Goal: Information Seeking & Learning: Find specific fact

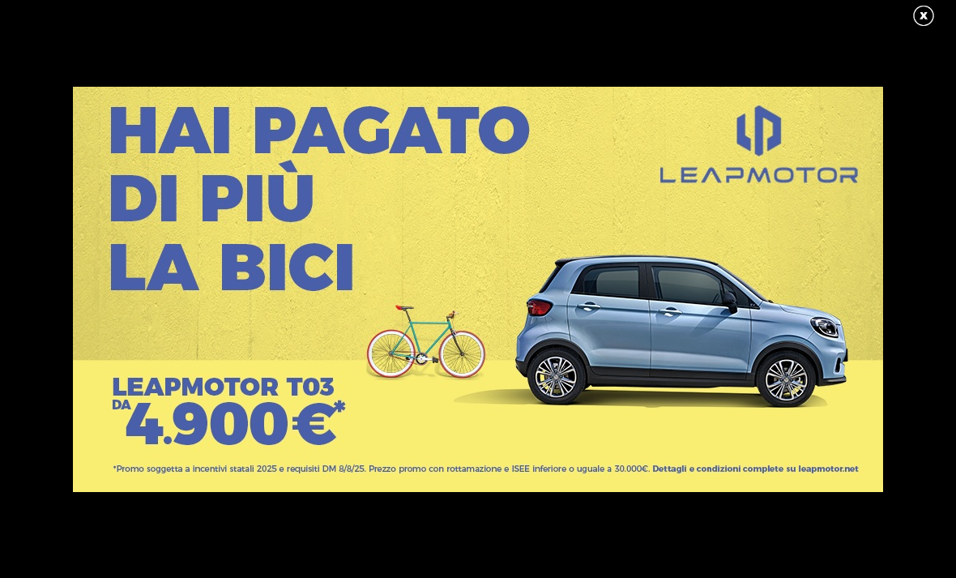
click at [922, 15] on link at bounding box center [932, 16] width 41 height 24
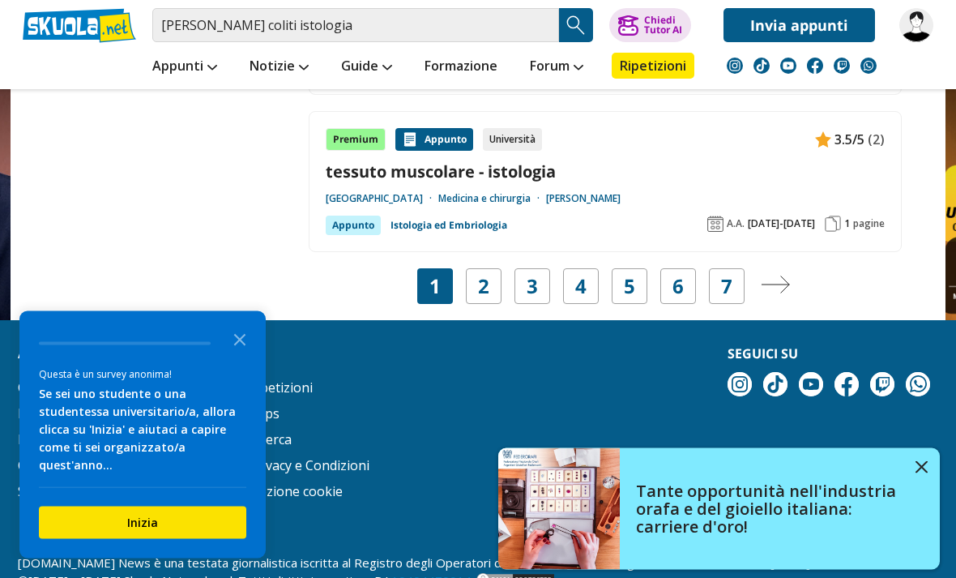
scroll to position [3080, 0]
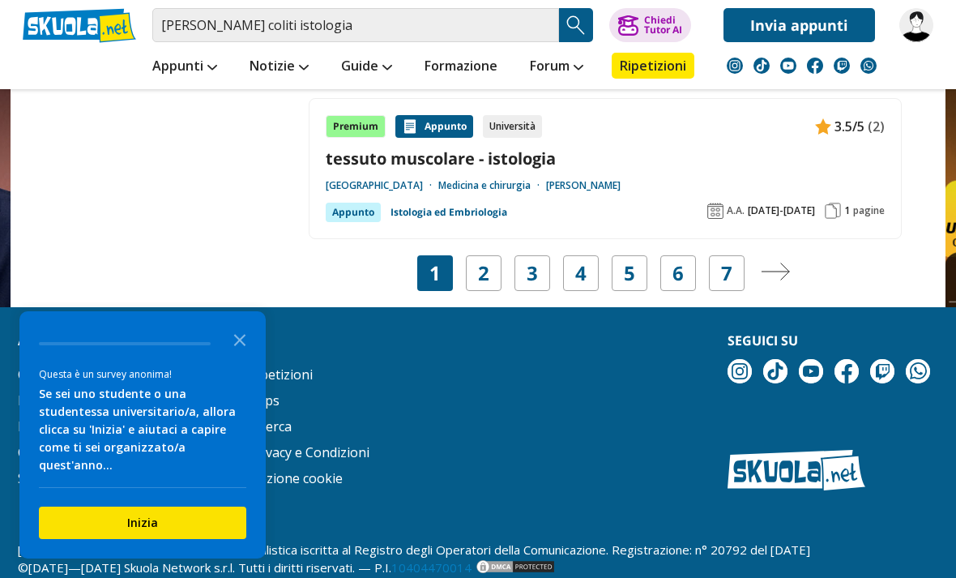
click at [246, 355] on icon "Close the survey" at bounding box center [240, 339] width 32 height 32
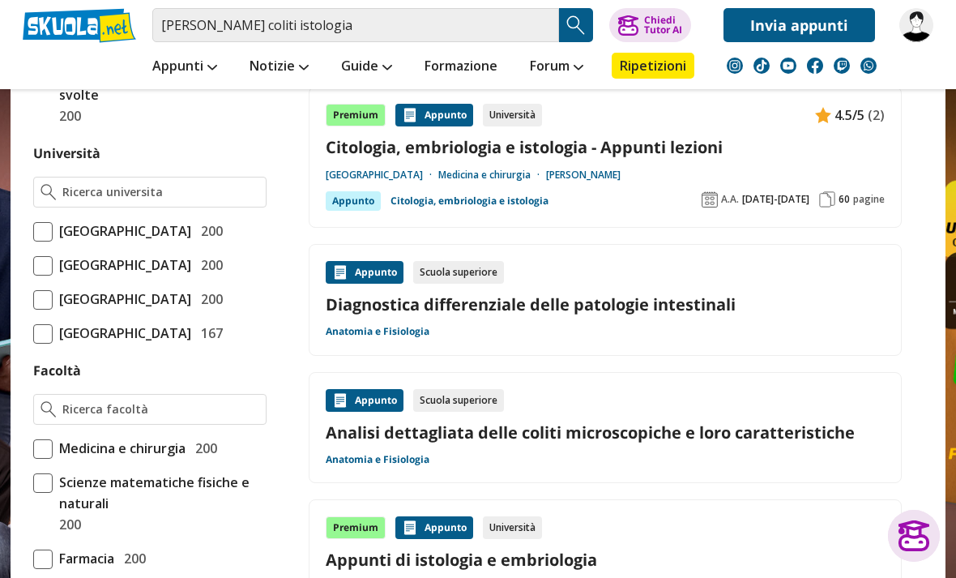
scroll to position [659, 0]
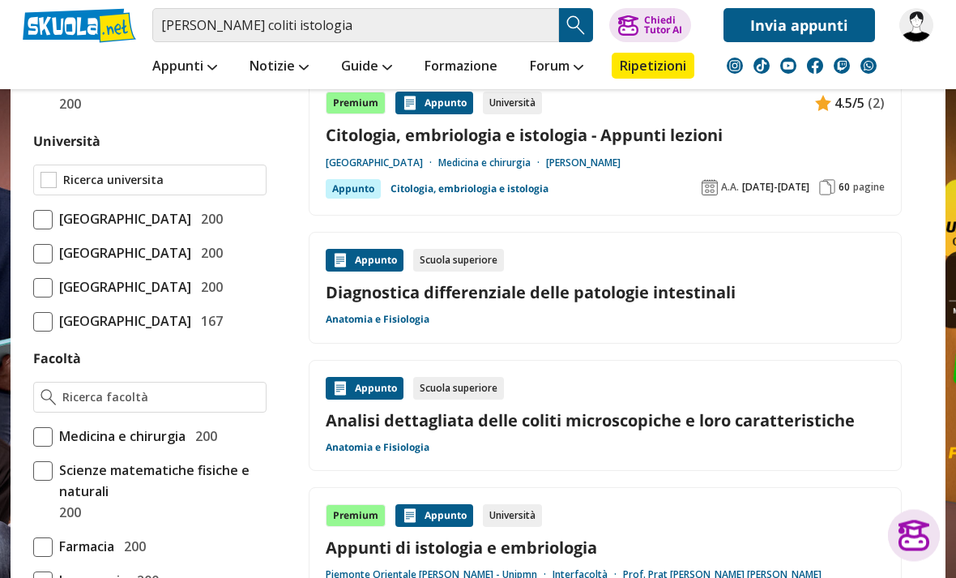
click at [257, 180] on input "Università" at bounding box center [161, 181] width 196 height 16
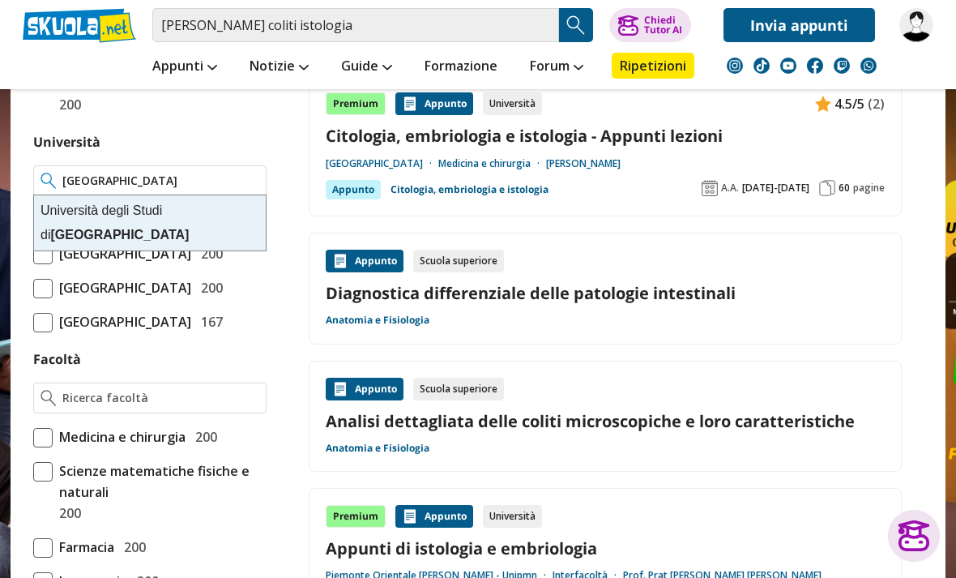
click at [189, 228] on strong "Udine" at bounding box center [119, 235] width 139 height 14
type input "[GEOGRAPHIC_DATA]"
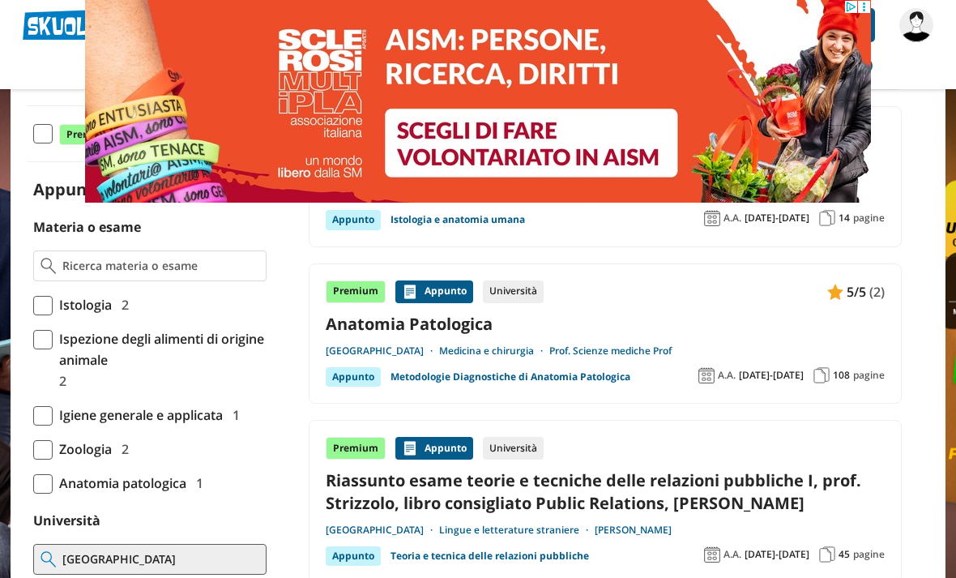
scroll to position [315, 0]
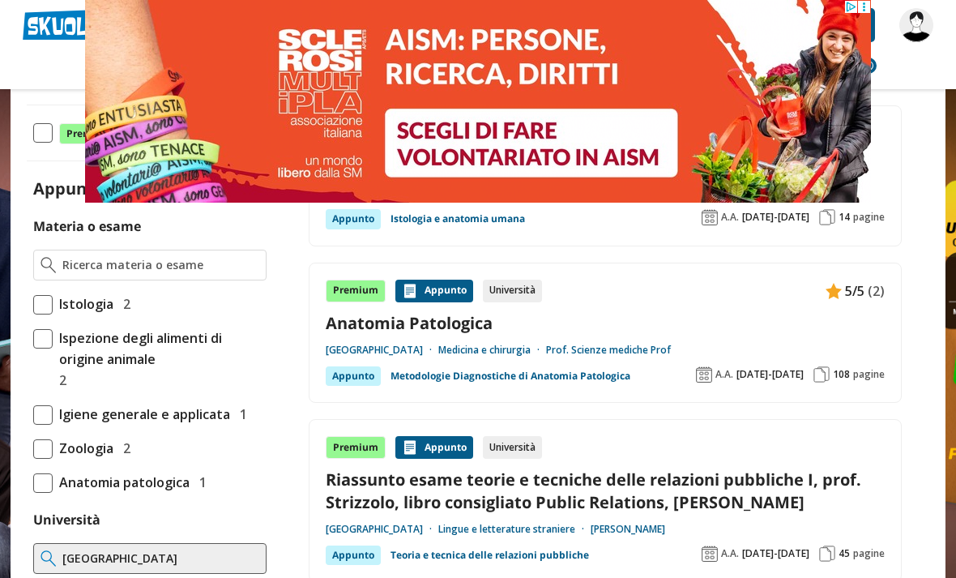
click at [43, 312] on span at bounding box center [42, 304] width 19 height 19
click at [33, 304] on input "Istologia 2" at bounding box center [33, 304] width 0 height 0
checkbox input "true"
